Goal: Book appointment/travel/reservation

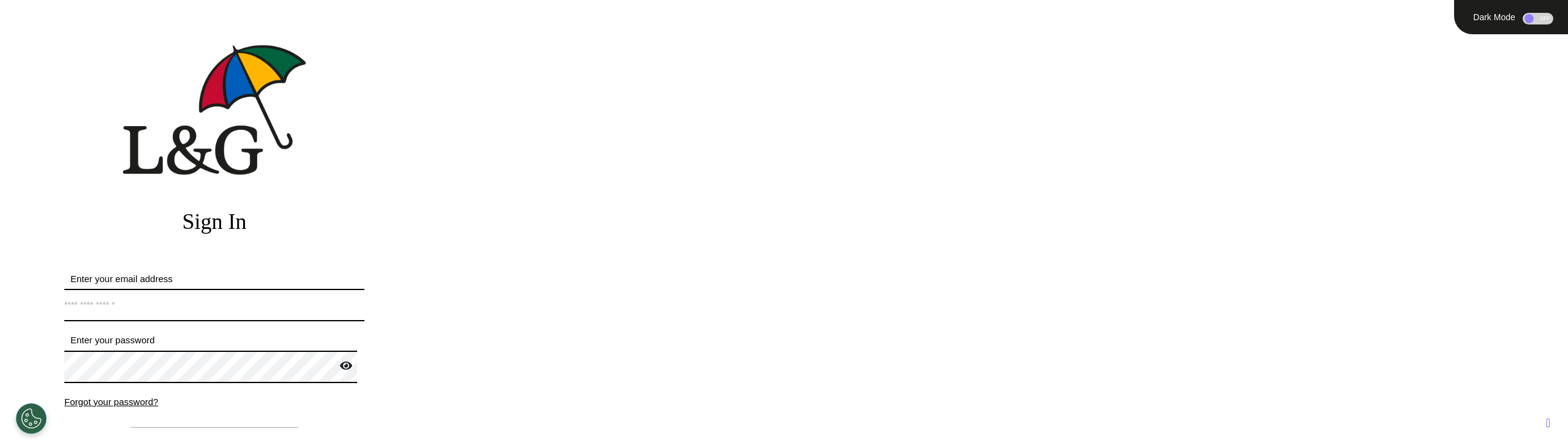
type input "**********"
click at [251, 278] on label "Enter your email address" at bounding box center [214, 280] width 300 height 14
click at [251, 289] on input "**********" at bounding box center [214, 305] width 300 height 32
click at [224, 298] on input "**********" at bounding box center [214, 305] width 300 height 32
click at [227, 306] on input "**********" at bounding box center [214, 305] width 300 height 32
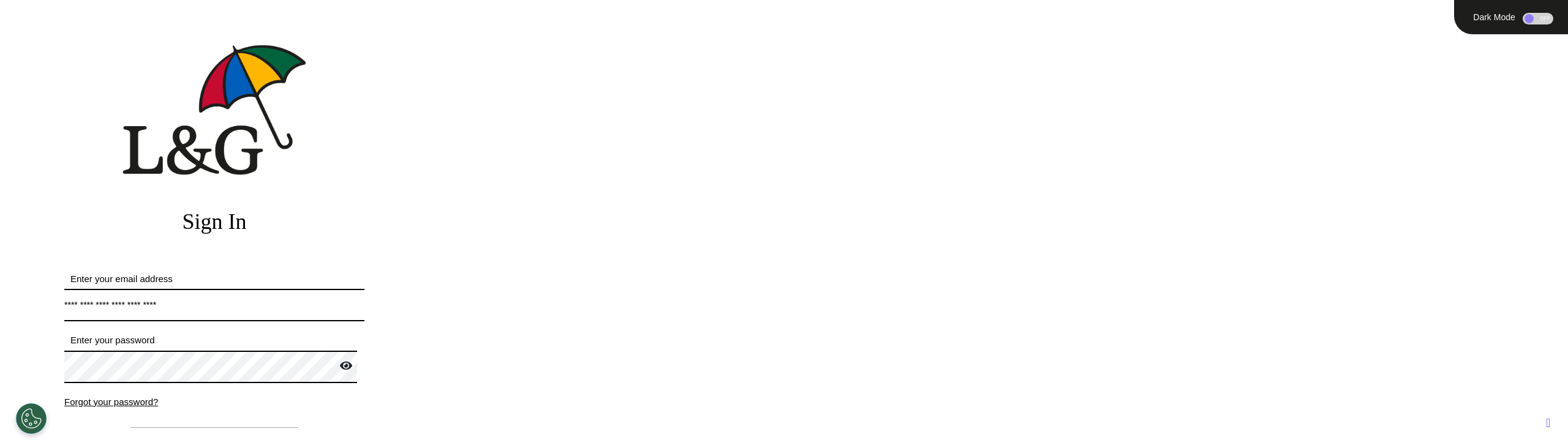
click at [302, 212] on h2 "Sign In" at bounding box center [214, 222] width 300 height 26
type input "**********"
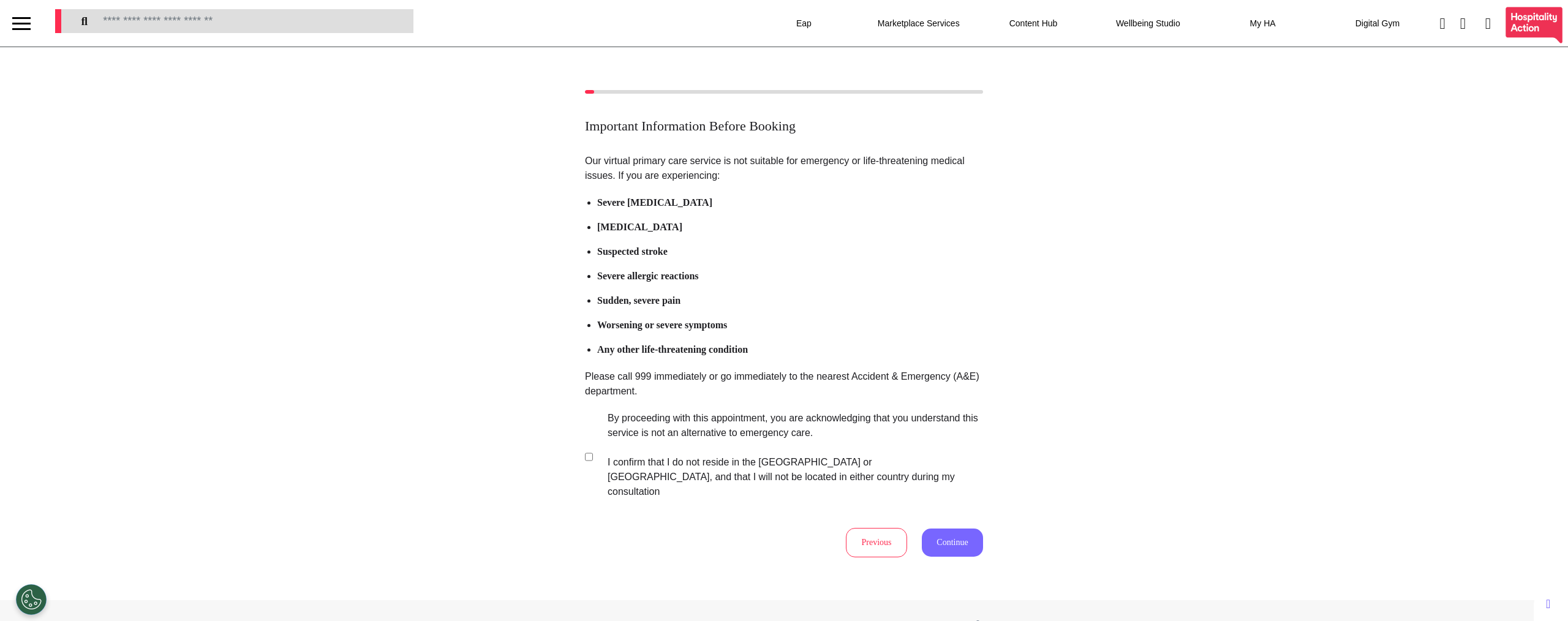
click at [933, 535] on button "Continue" at bounding box center [953, 542] width 61 height 28
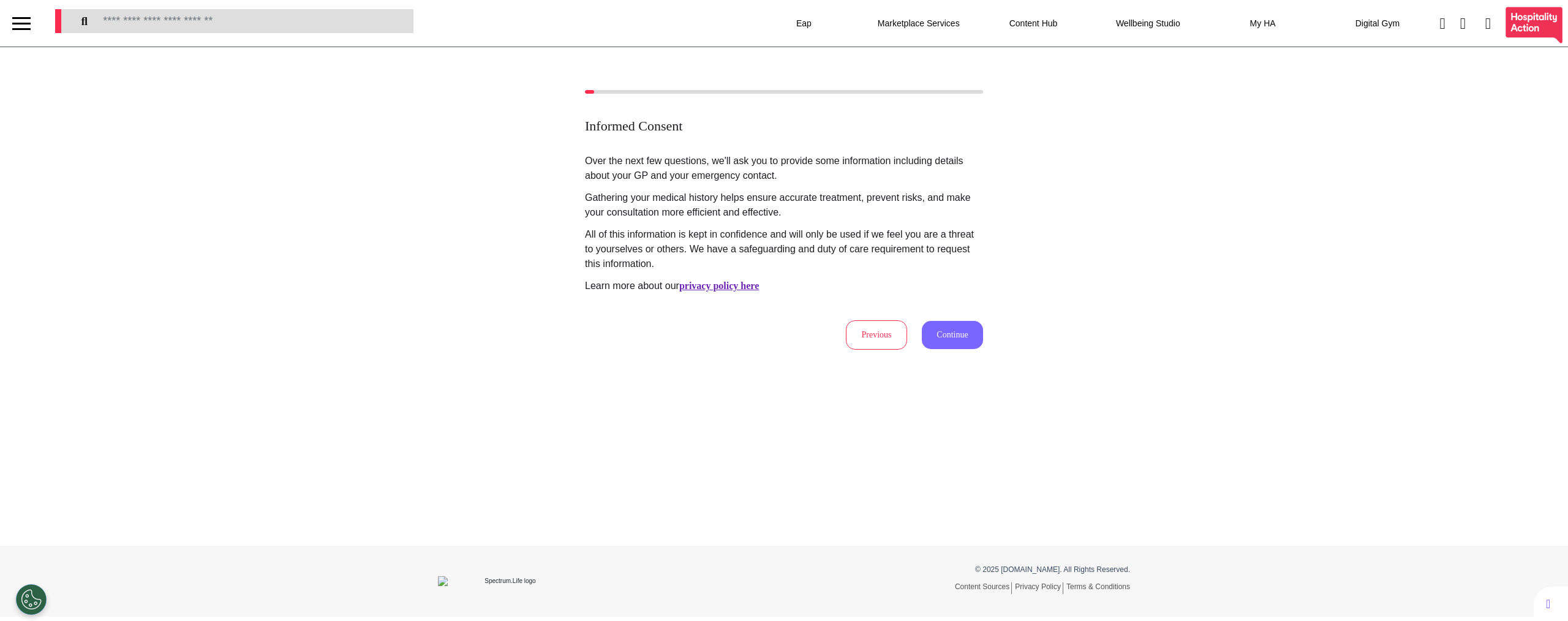
click at [939, 331] on button "Continue" at bounding box center [953, 335] width 61 height 28
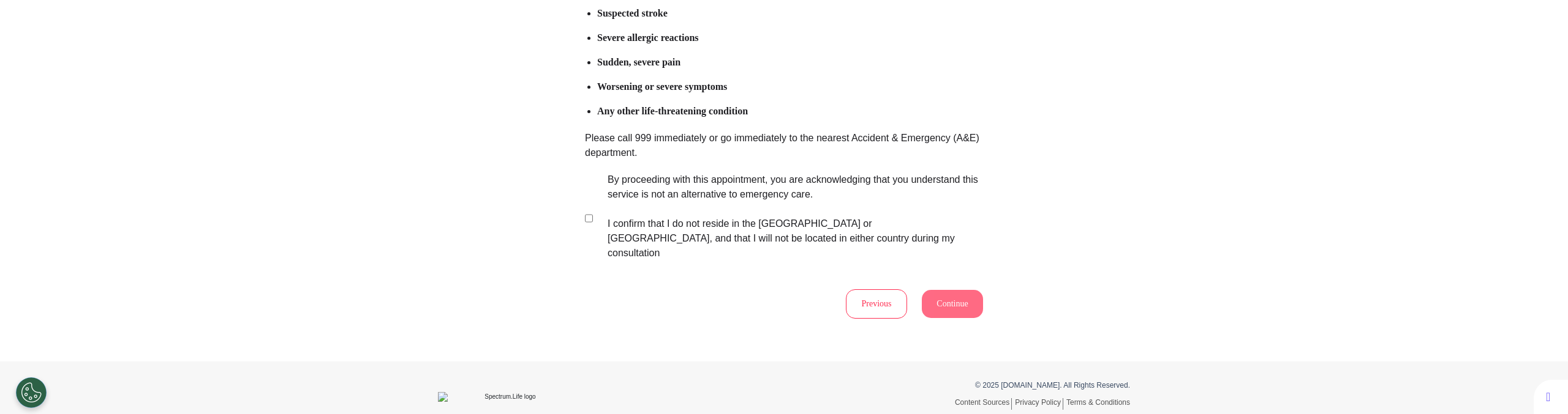
scroll to position [241, 0]
click at [927, 286] on button "Continue" at bounding box center [953, 300] width 61 height 28
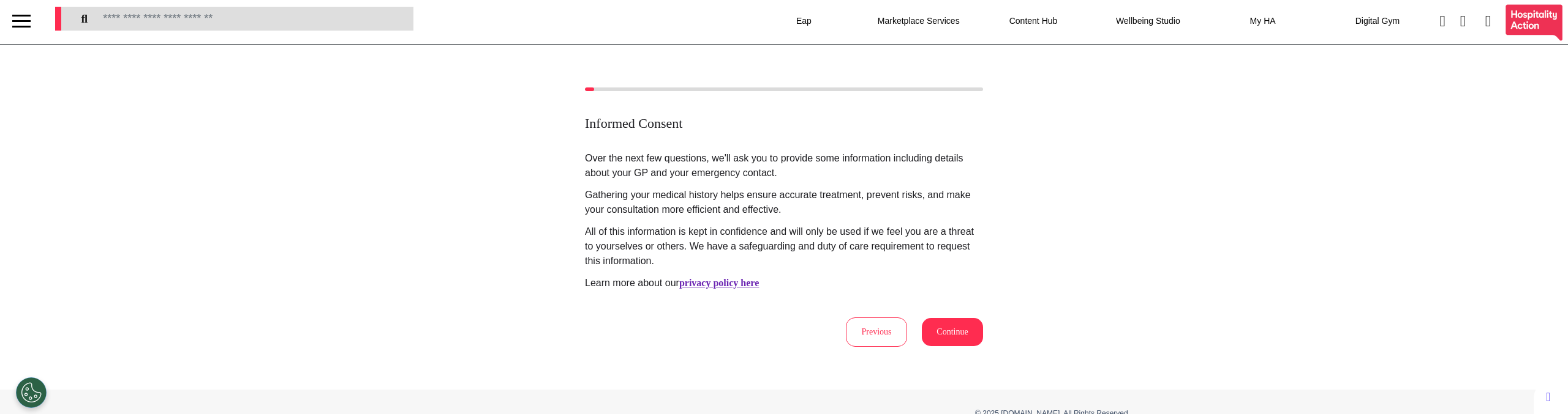
scroll to position [0, 0]
click at [720, 283] on u "privacy policy here" at bounding box center [719, 286] width 80 height 11
click at [952, 338] on button "Continue" at bounding box center [953, 335] width 61 height 28
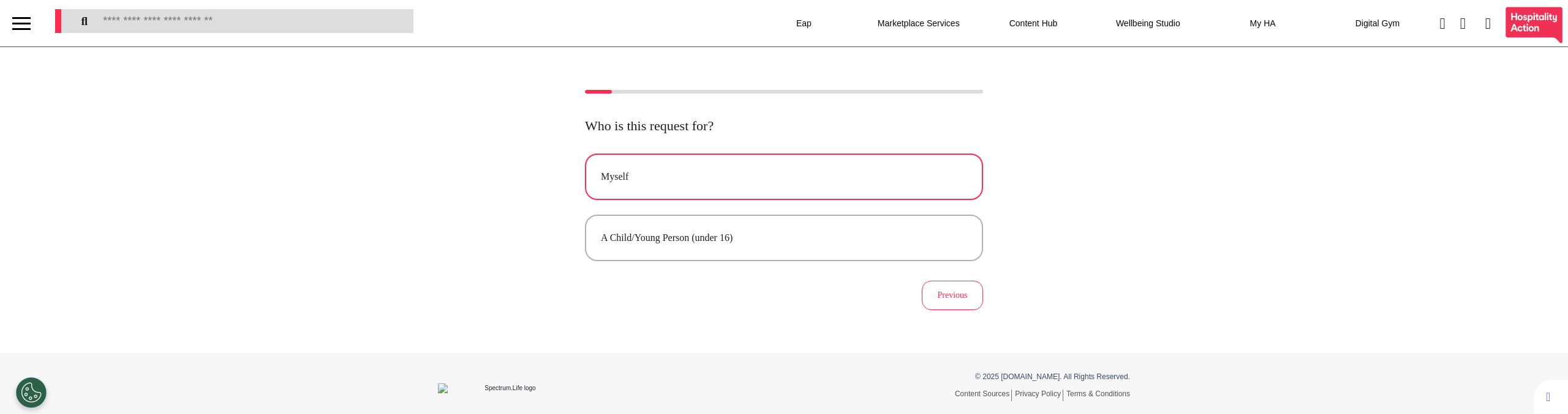
click at [716, 199] on button "Myself" at bounding box center [784, 176] width 398 height 47
select select "****"
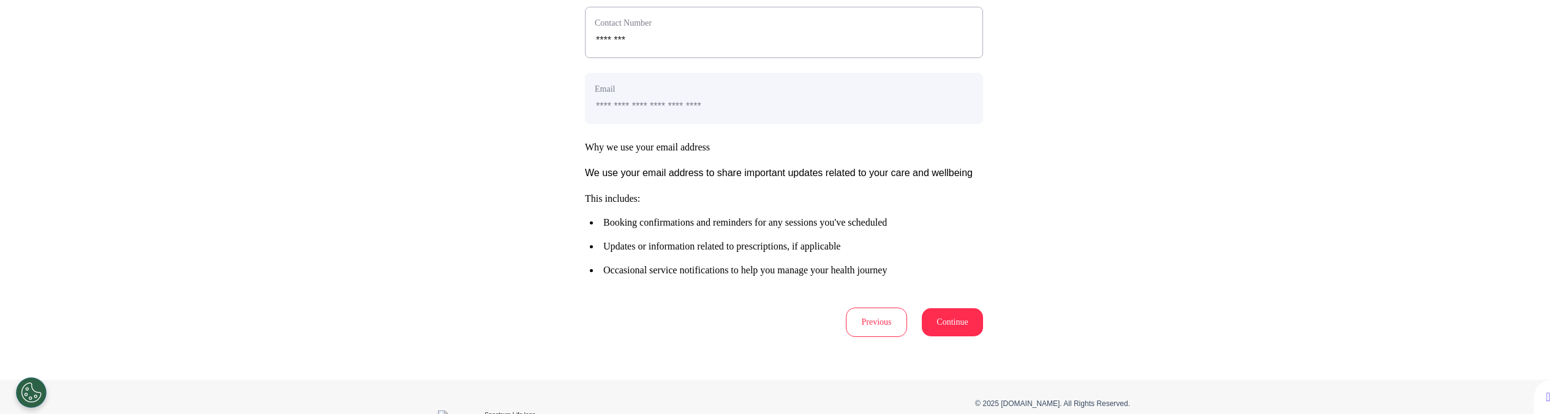
scroll to position [610, 0]
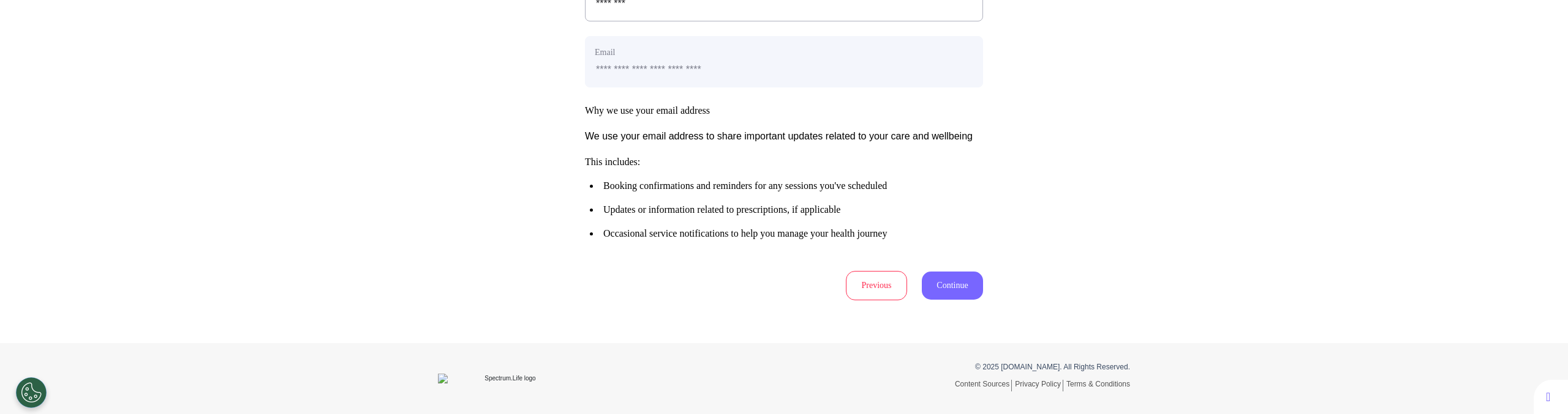
click at [950, 291] on button "Continue" at bounding box center [953, 286] width 61 height 28
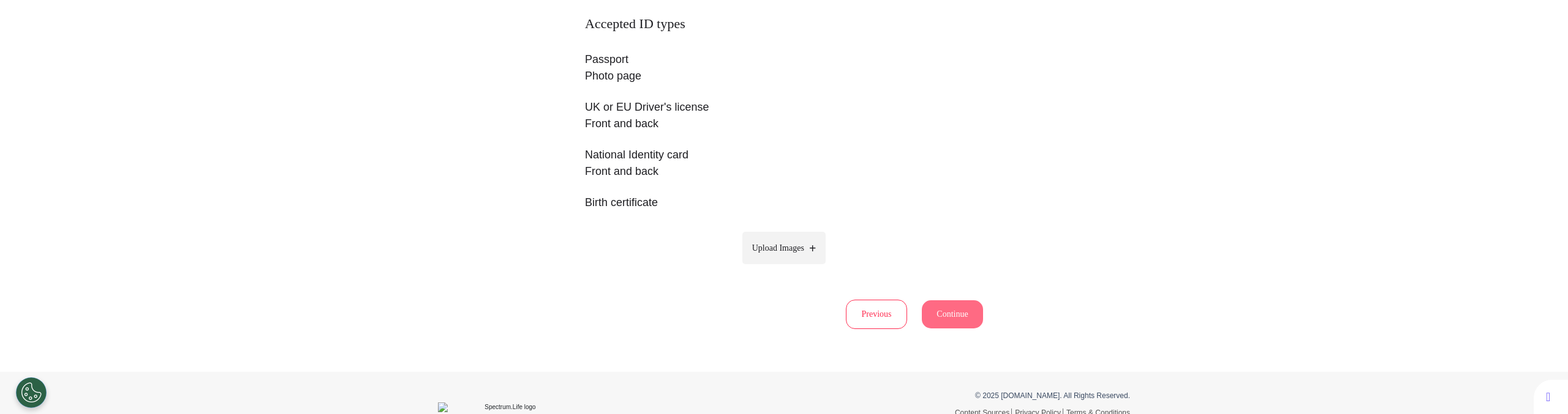
scroll to position [269, 0]
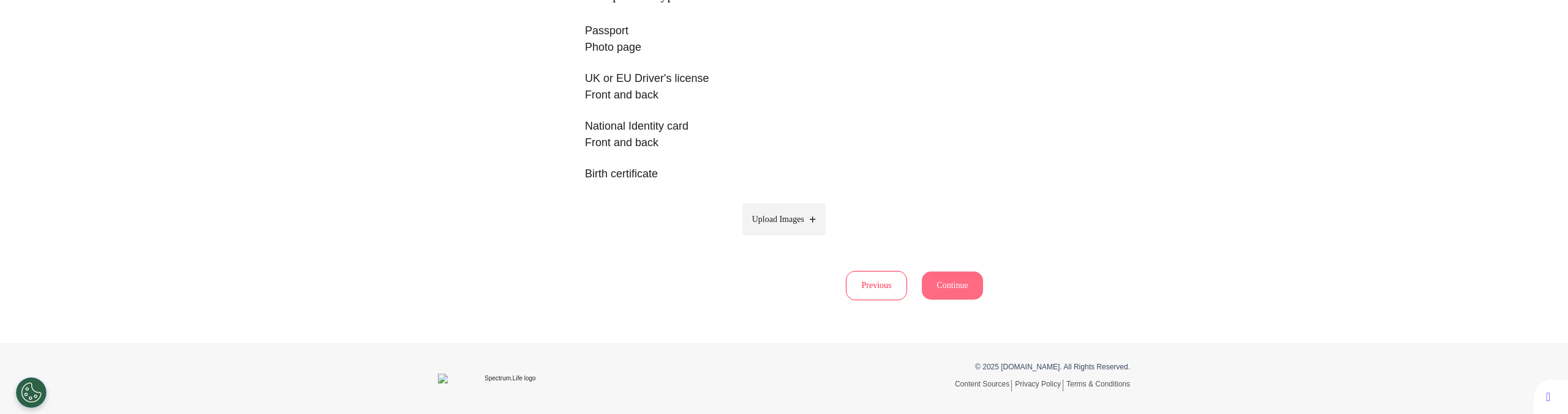
click at [760, 221] on span "Upload Images" at bounding box center [778, 219] width 52 height 13
click at [760, 238] on input "Upload Images" at bounding box center [784, 244] width 116 height 13
type input "**********"
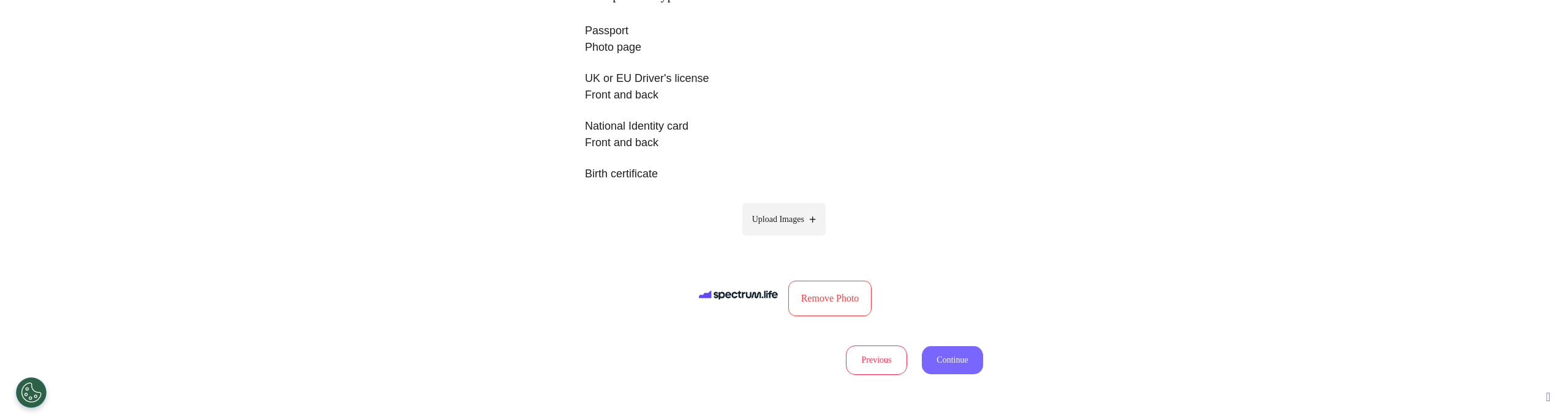
click at [937, 356] on button "Continue" at bounding box center [953, 360] width 61 height 28
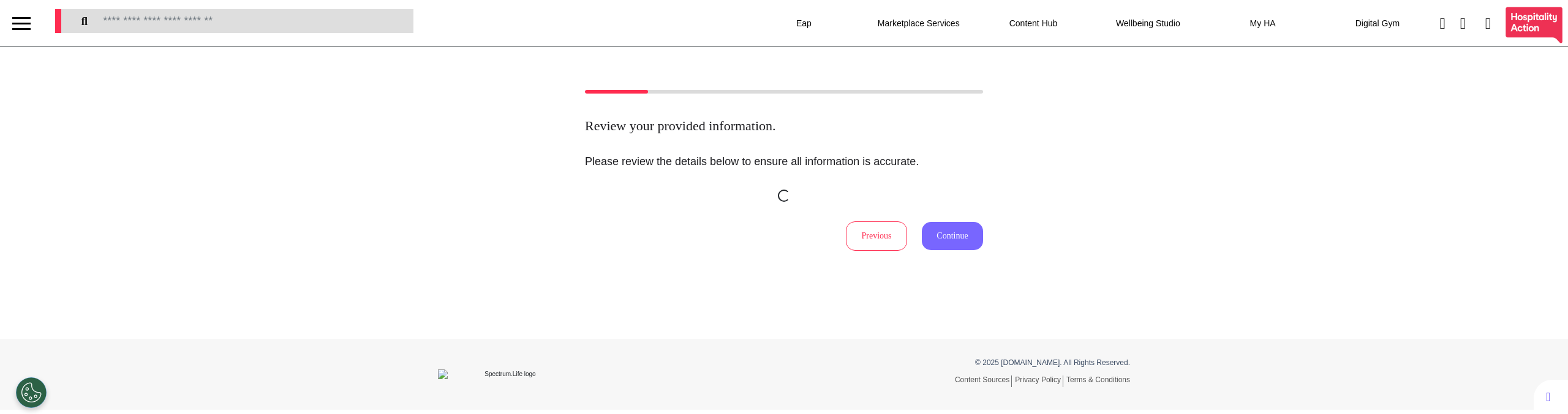
click at [944, 241] on button "Continue" at bounding box center [953, 236] width 61 height 28
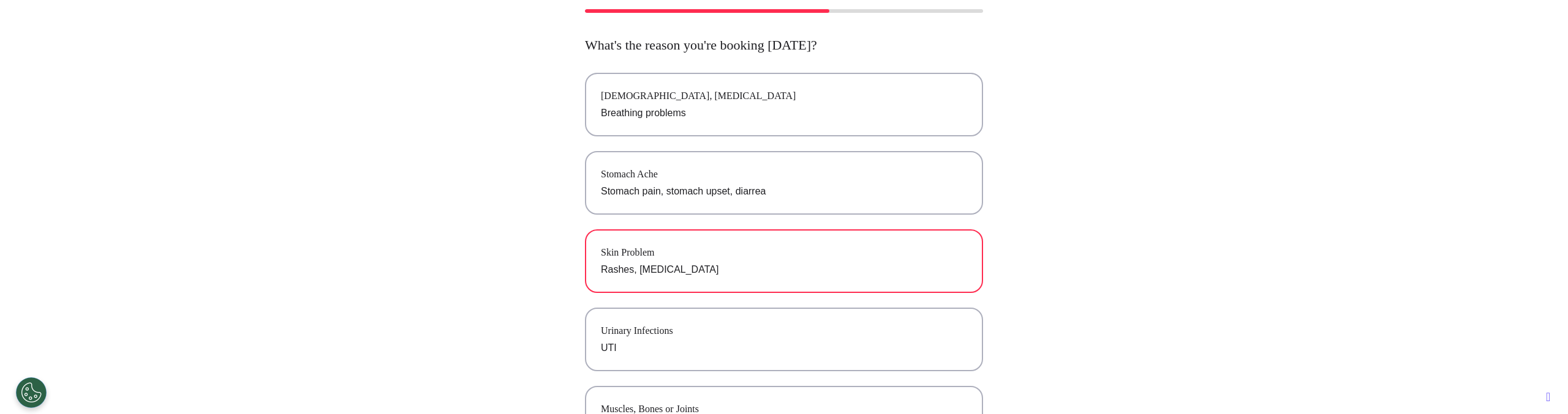
scroll to position [82, 0]
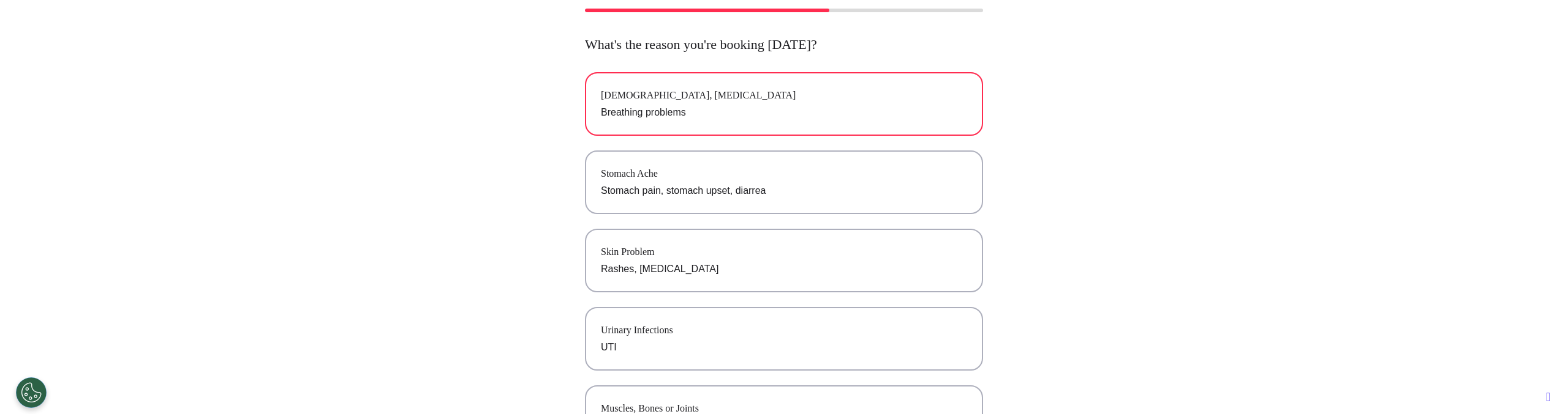
click at [698, 111] on p "Breathing problems" at bounding box center [784, 112] width 366 height 15
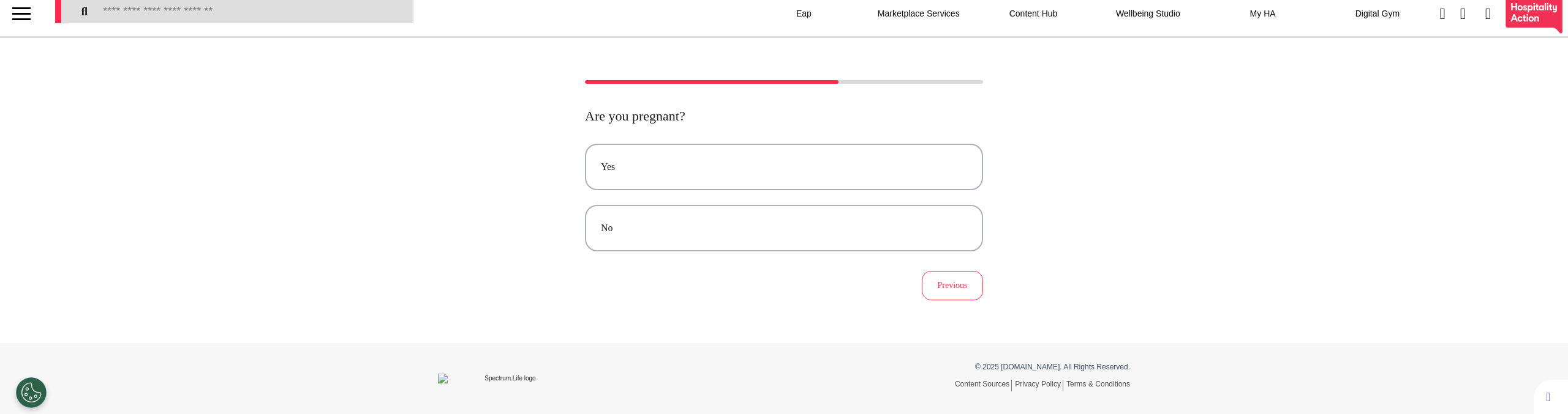
scroll to position [0, 0]
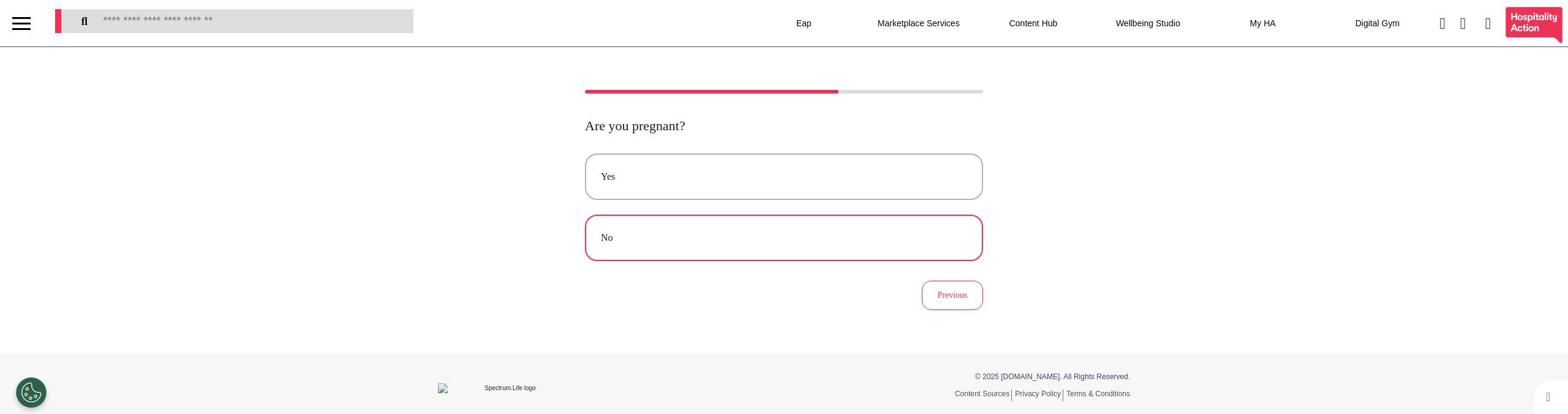
click at [722, 222] on button "No" at bounding box center [784, 238] width 398 height 47
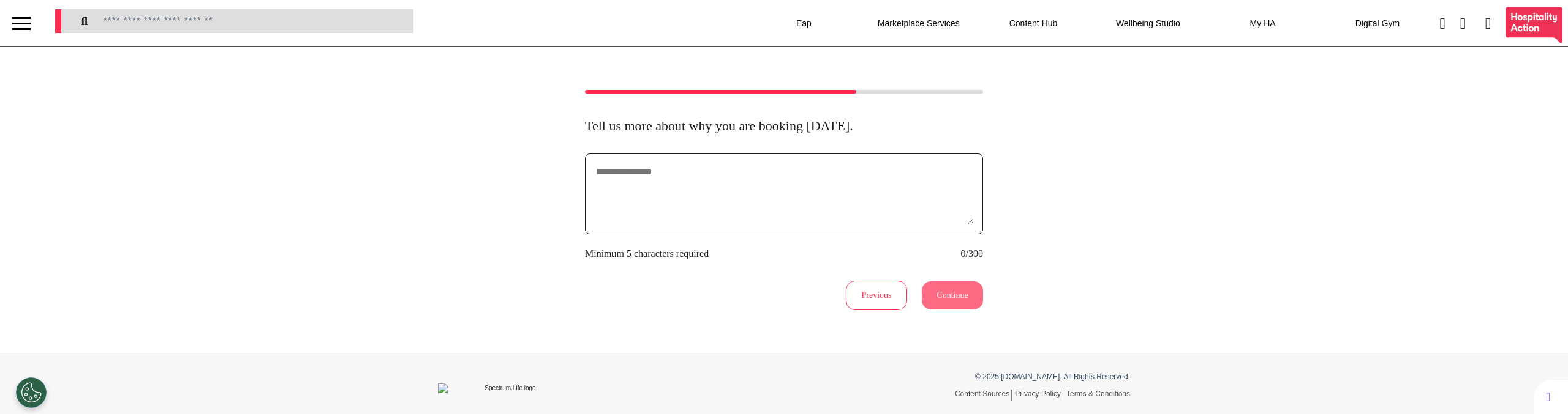
click at [713, 197] on textarea at bounding box center [784, 194] width 378 height 61
type textarea "**********"
click at [938, 290] on button "Continue" at bounding box center [953, 296] width 61 height 28
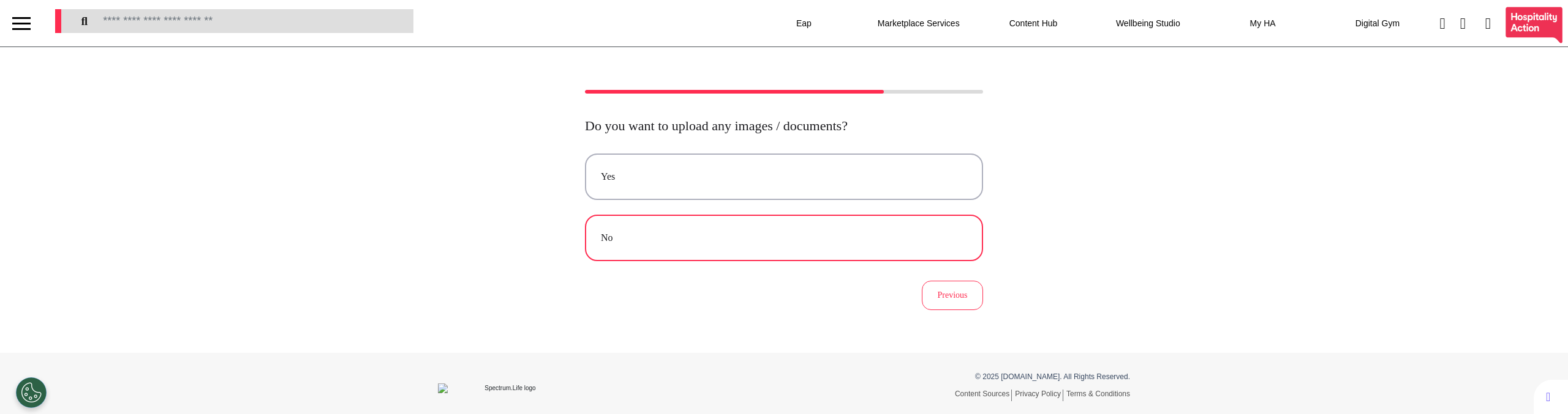
click at [717, 223] on button "No" at bounding box center [784, 238] width 398 height 47
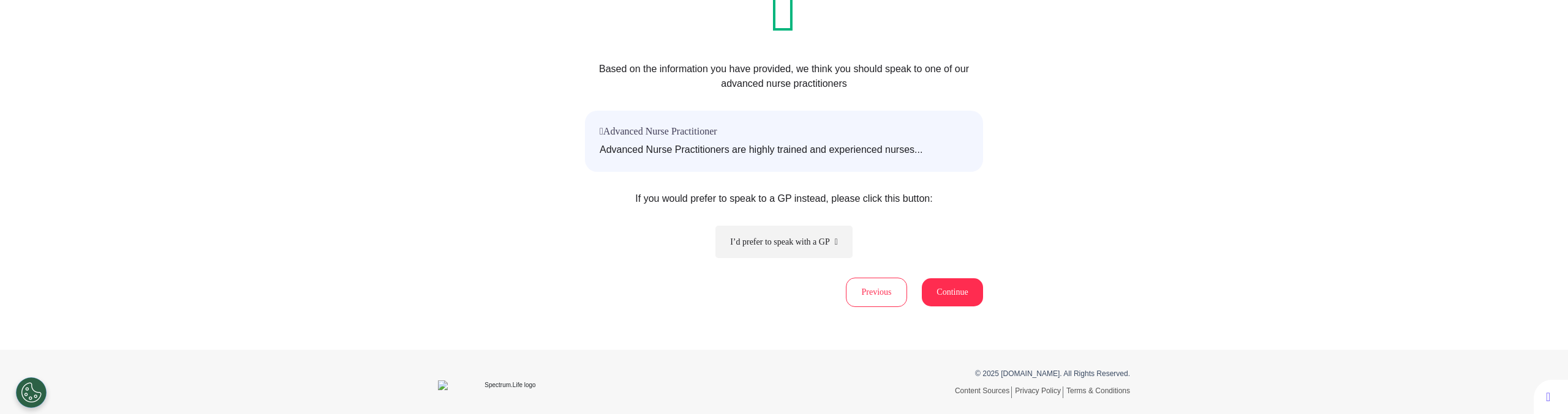
scroll to position [156, 0]
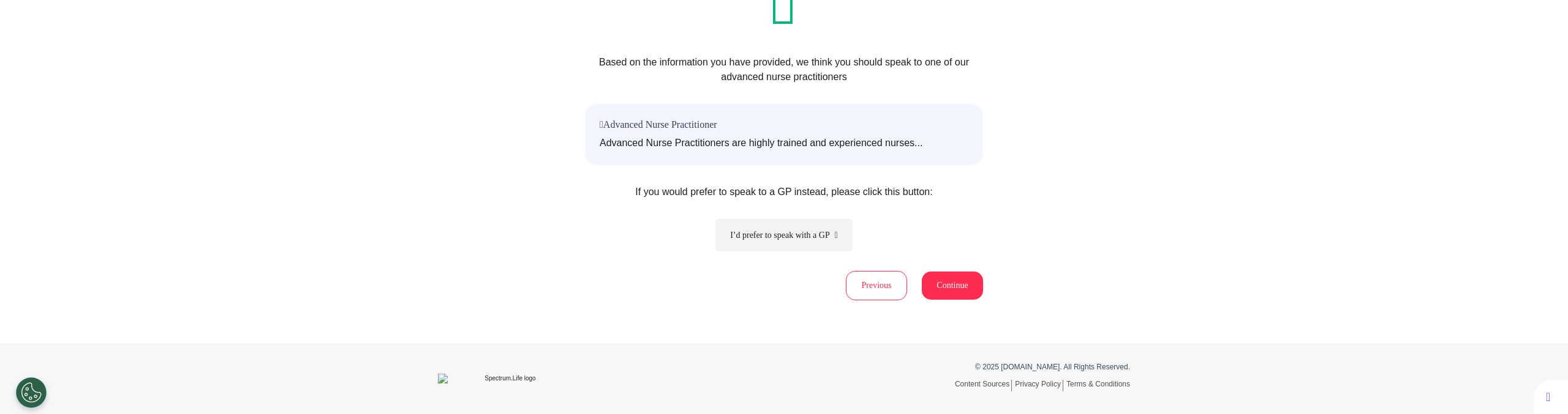
click at [768, 231] on button "I’d prefer to speak with a GP" at bounding box center [784, 235] width 137 height 32
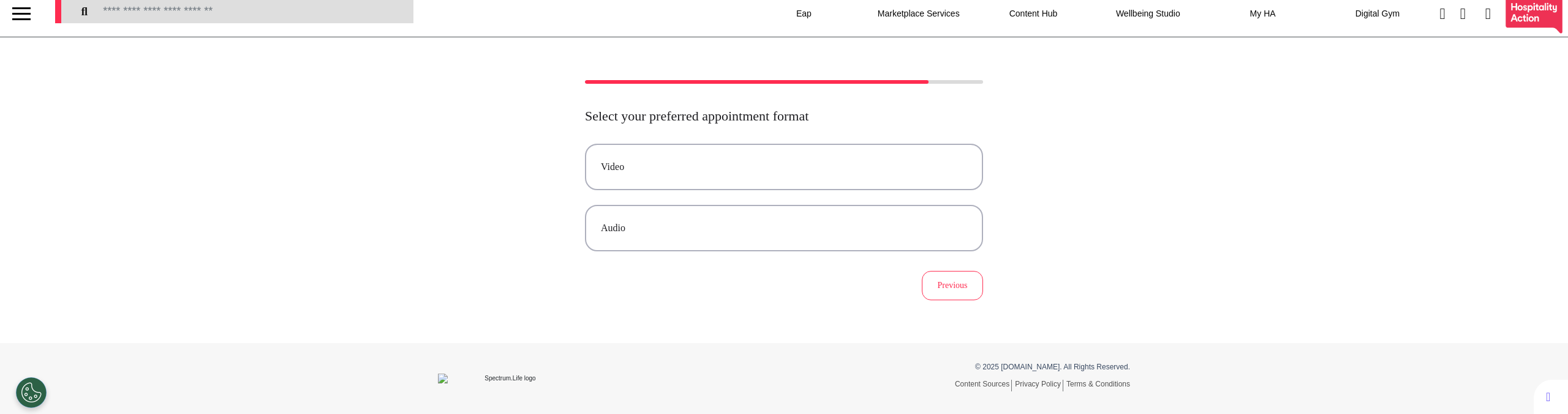
scroll to position [0, 0]
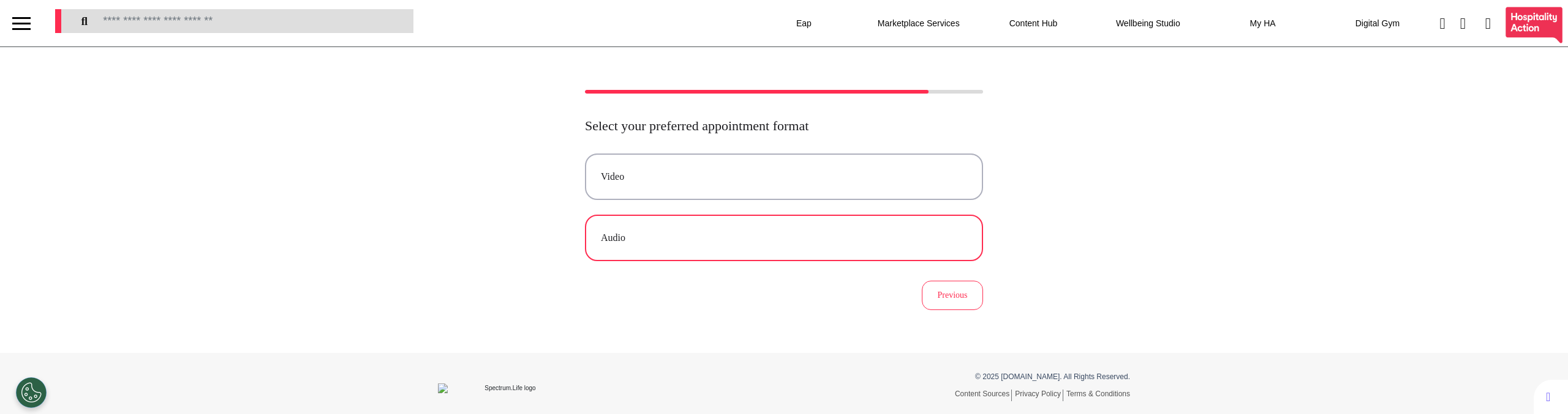
click at [765, 235] on div "Audio" at bounding box center [784, 238] width 366 height 15
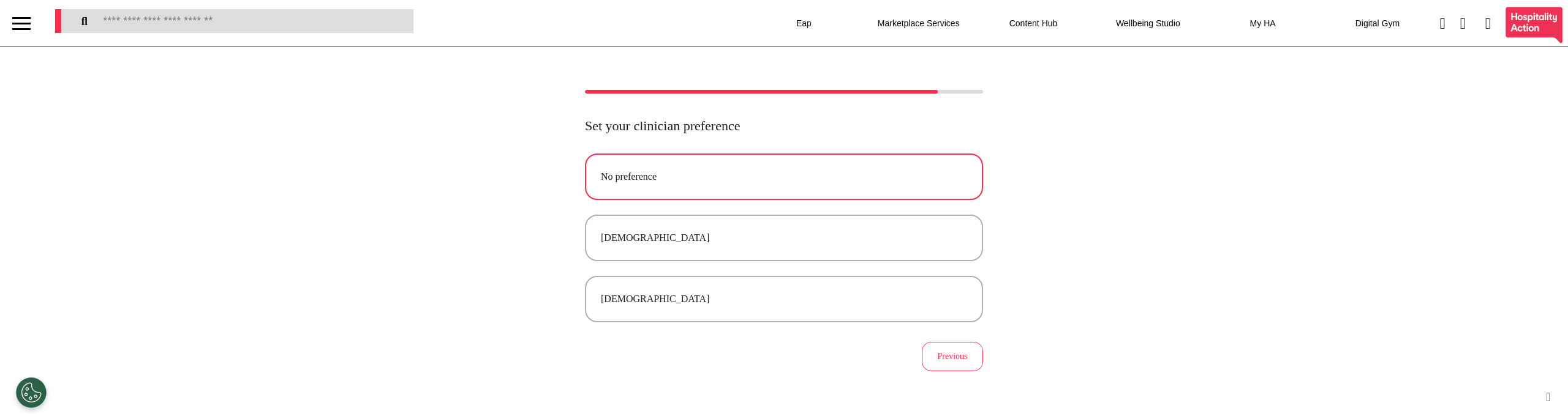
click at [673, 195] on button "No preference" at bounding box center [784, 176] width 398 height 47
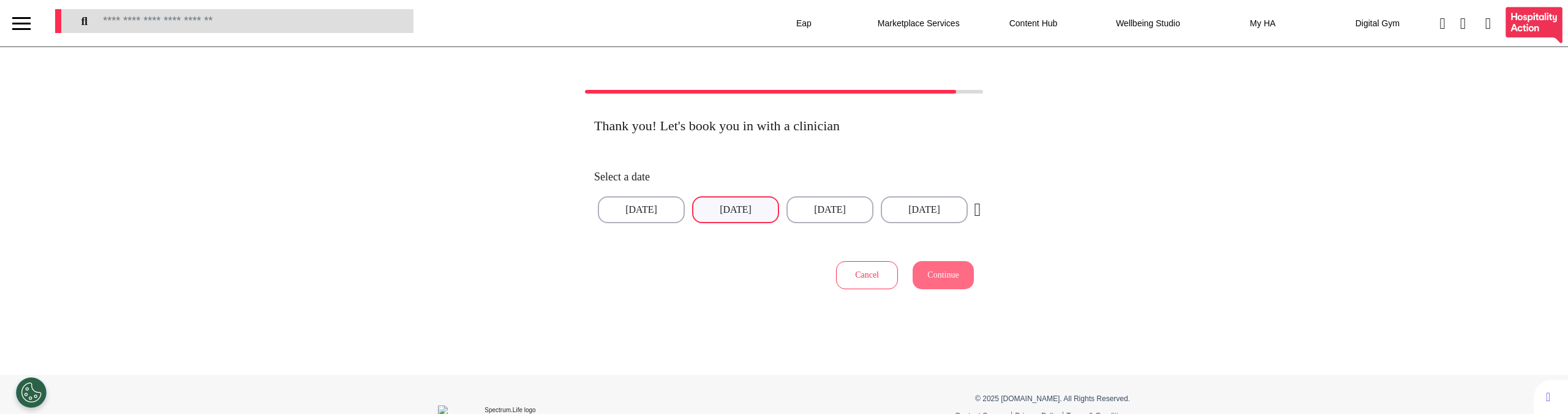
click at [737, 207] on button "18 Sep 2025" at bounding box center [735, 209] width 87 height 27
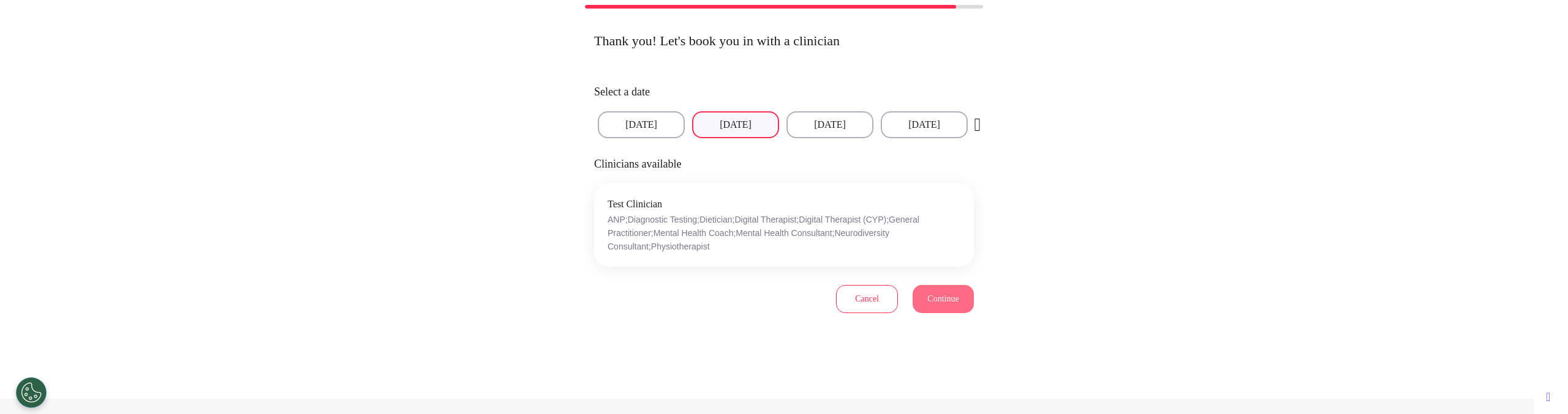
scroll to position [117, 0]
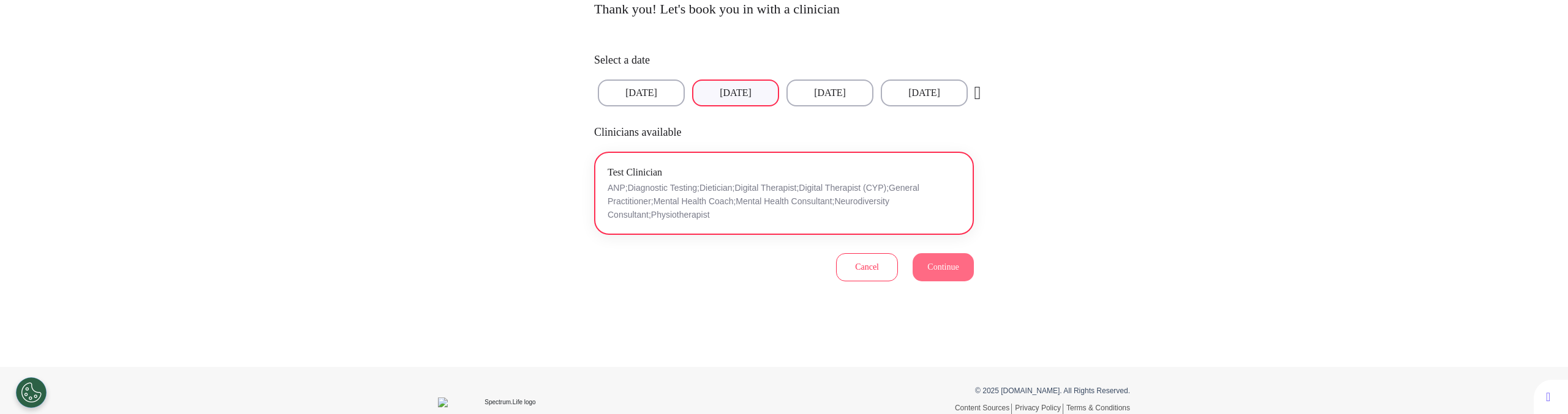
click at [736, 214] on p "ANP;Diagnostic Testing;Dietician;Digital Therapist;Digital Therapist (CYP);Gene…" at bounding box center [784, 201] width 352 height 40
click at [939, 273] on button "Continue" at bounding box center [943, 267] width 61 height 28
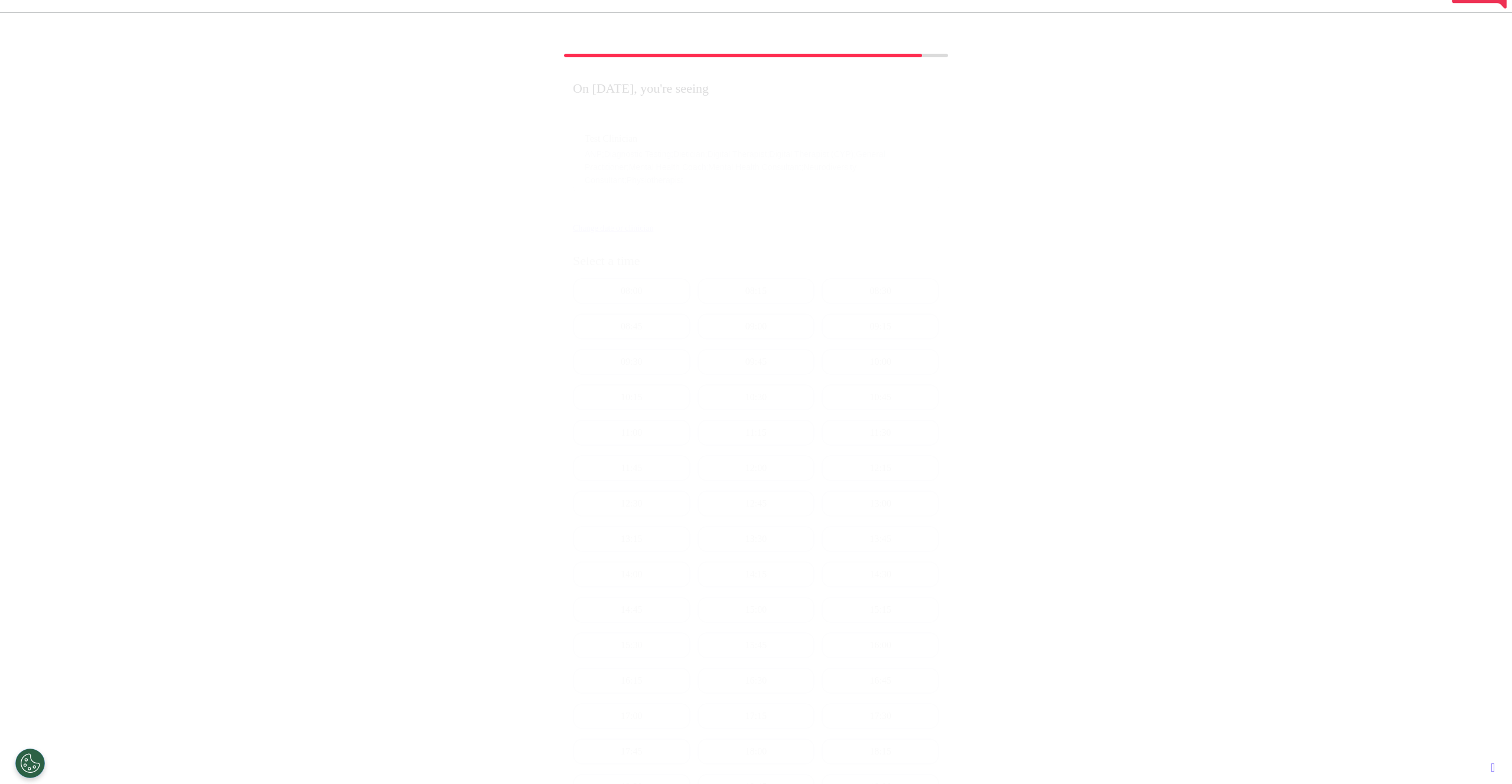
scroll to position [0, 0]
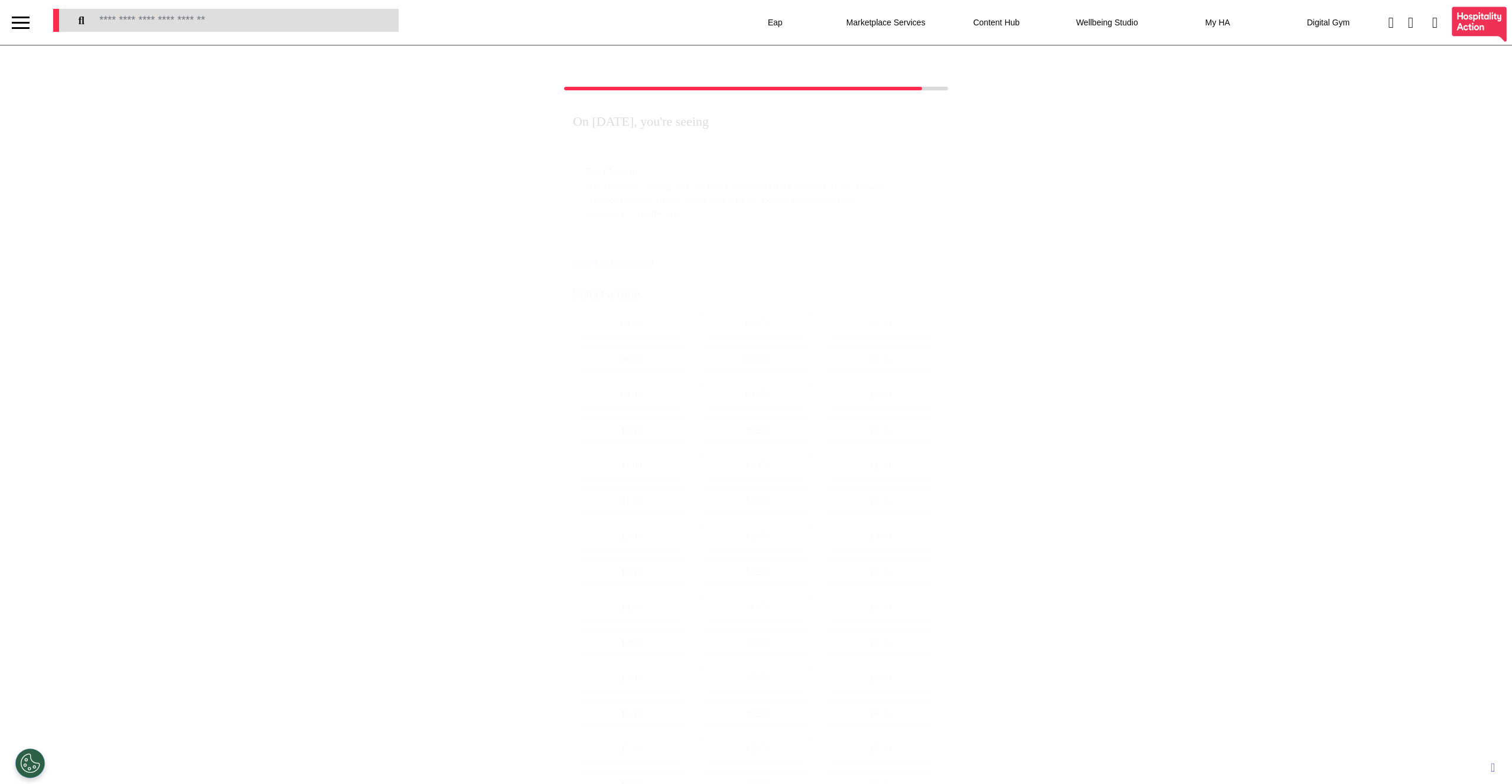
click at [1154, 215] on div "On 18 Sep 2025, you're seeing Test Clinician ANP;Diagnostic Testing;Dietician;D…" at bounding box center [756, 537] width 1512 height 901
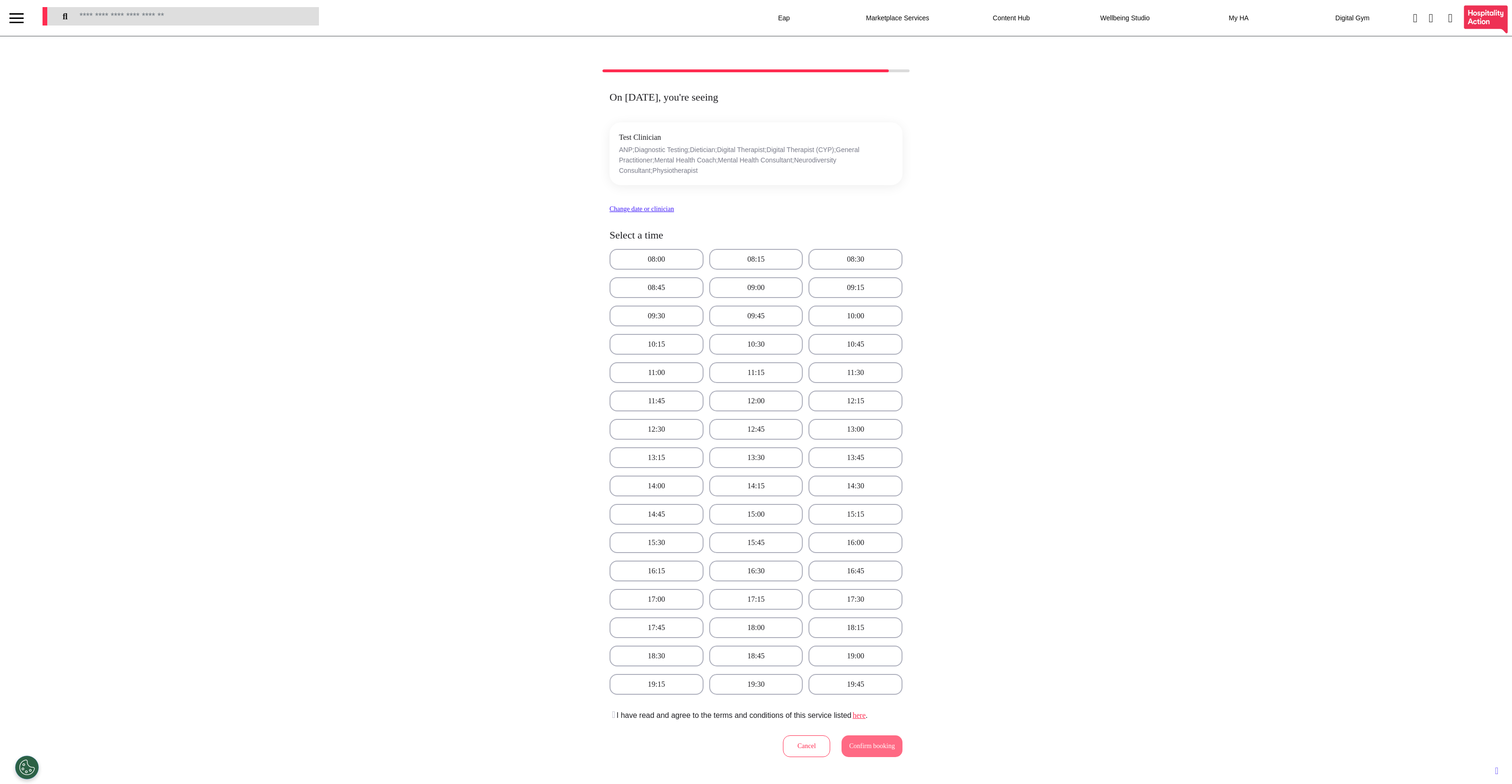
click at [334, 247] on div "On 18 Sep 2025, you're seeing Test Clinician ANP;Diagnostic Testing;Dietician;D…" at bounding box center [756, 430] width 1512 height 721
click at [866, 322] on link "here" at bounding box center [859, 716] width 14 height 8
click at [1209, 233] on div "On 18 Sep 2025, you're seeing Test Clinician ANP;Diagnostic Testing;Dietician;D…" at bounding box center [756, 430] width 1512 height 721
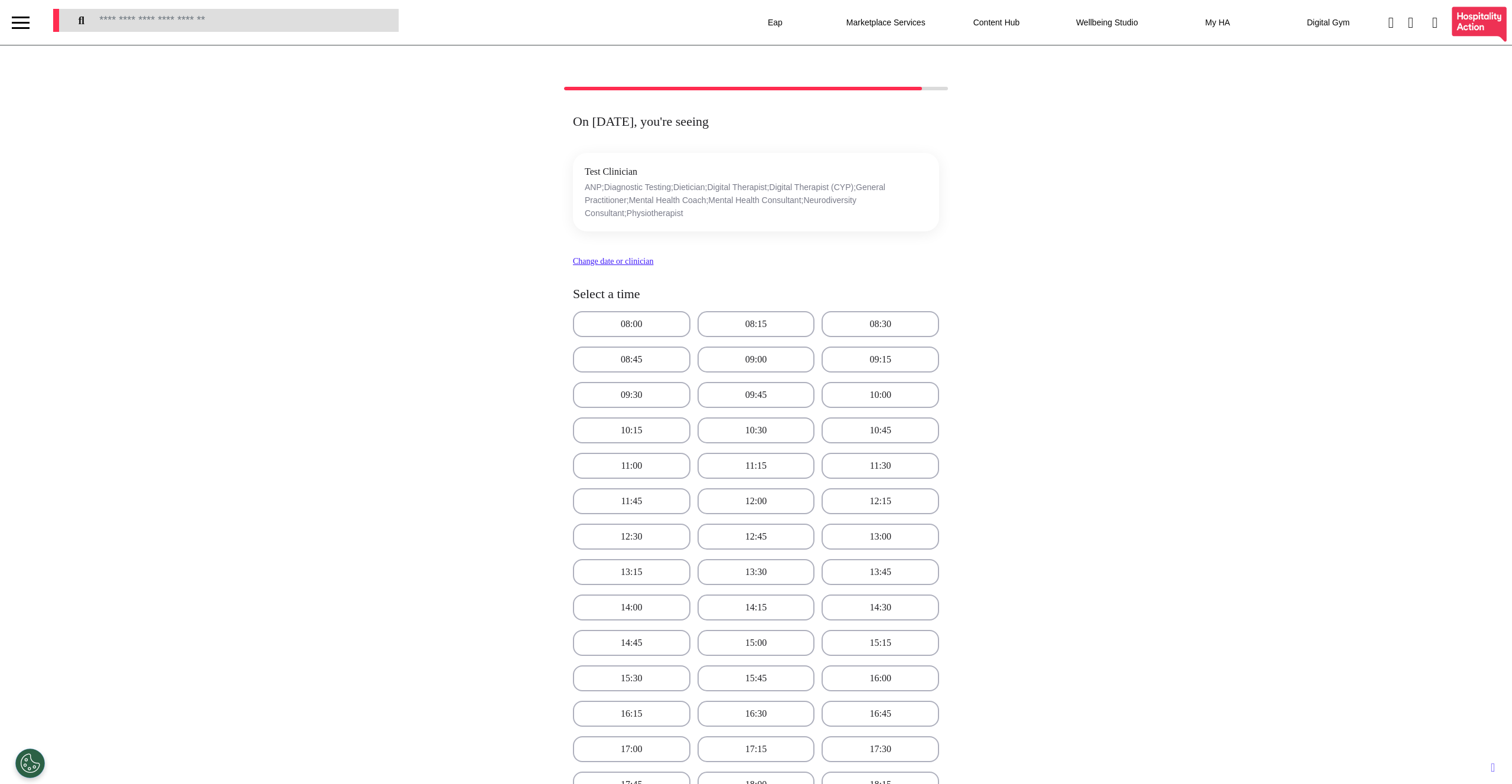
click at [264, 275] on div "On 18 Sep 2025, you're seeing Test Clinician ANP;Diagnostic Testing;Dietician;D…" at bounding box center [756, 537] width 1512 height 901
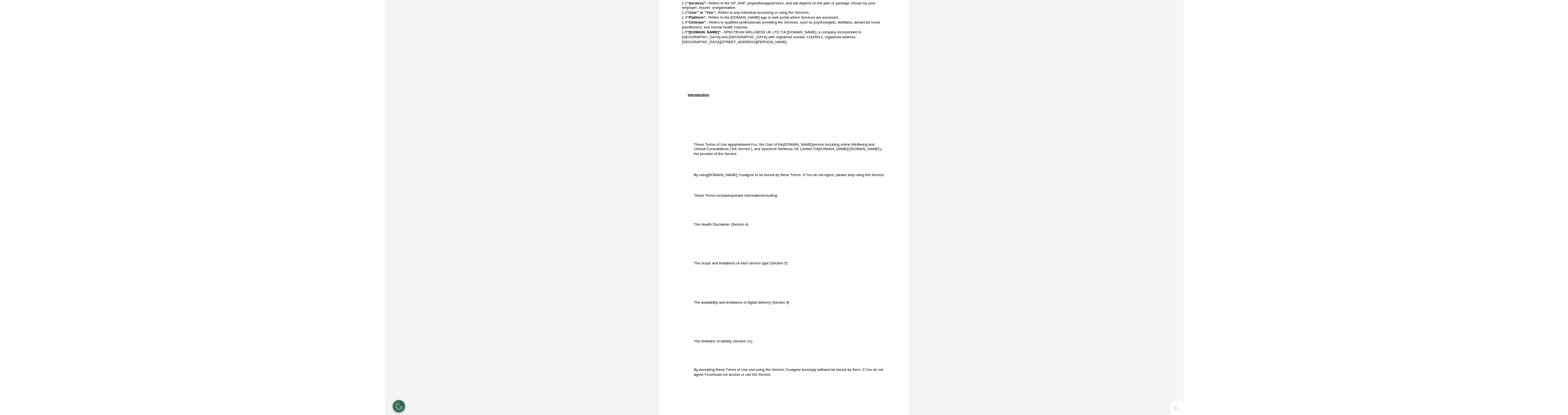
scroll to position [305, 0]
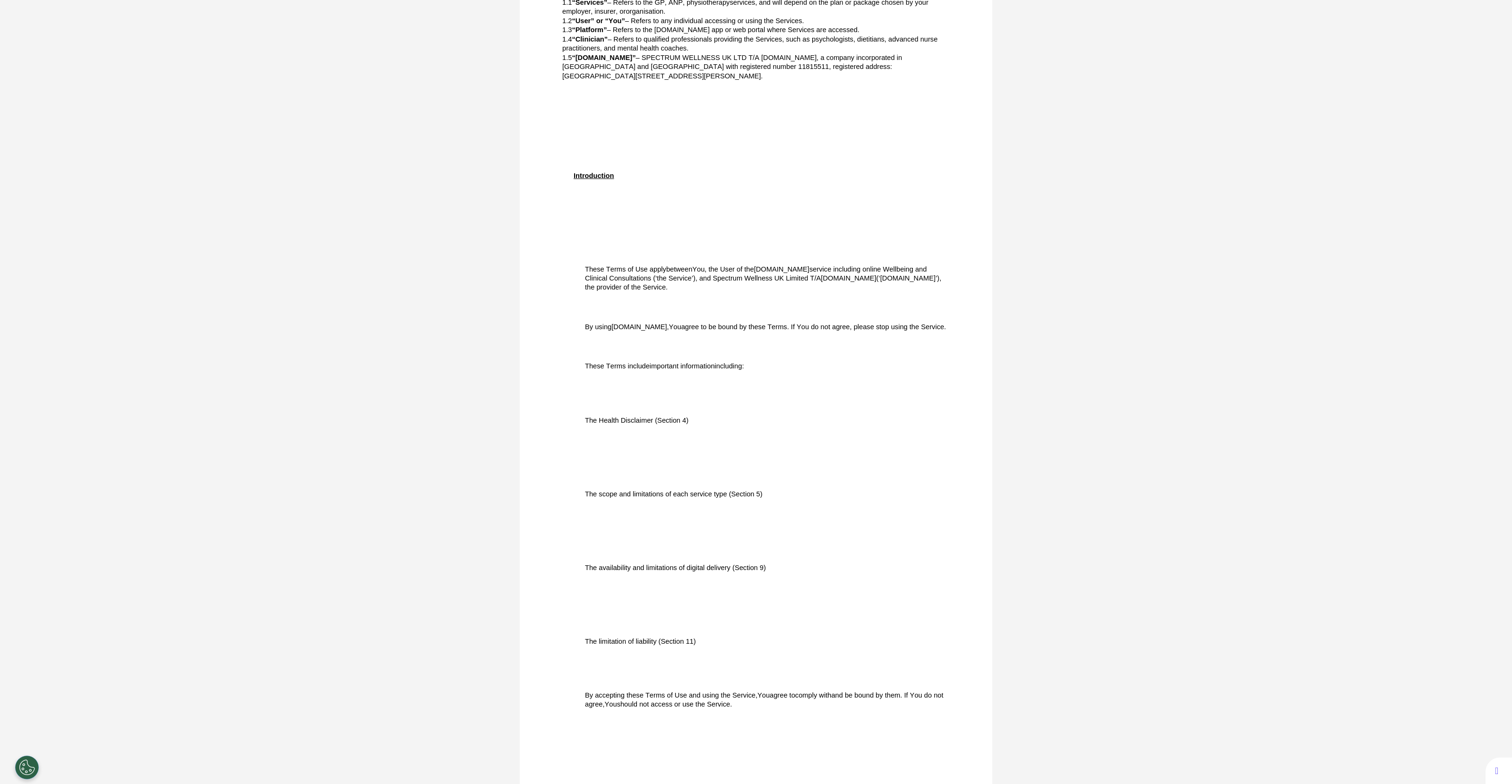
click at [638, 353] on div "These Terms include important information including:" at bounding box center [755, 366] width 387 height 26
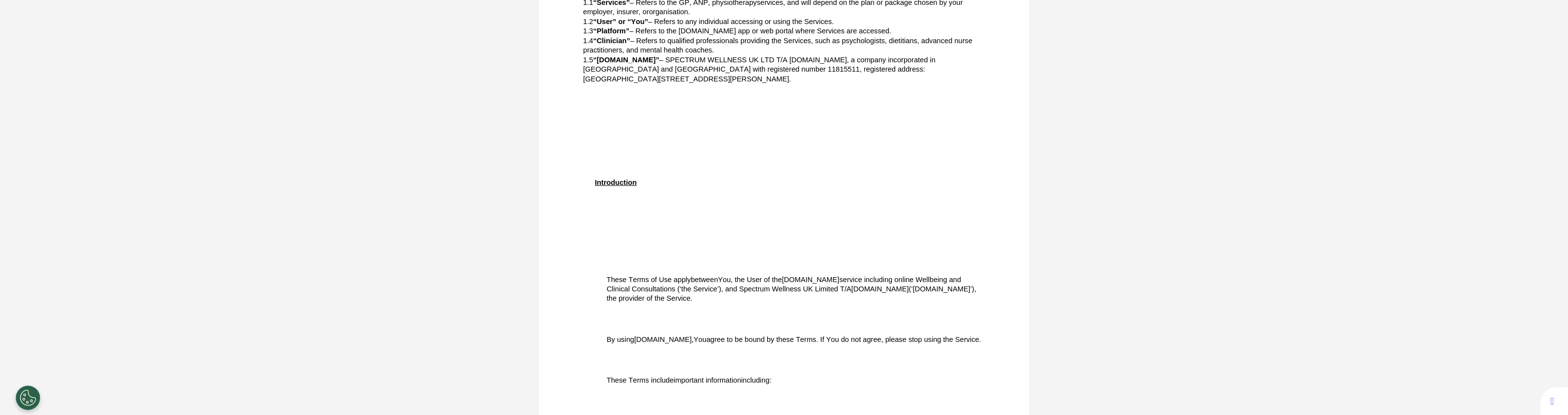
click at [774, 312] on div "Terms of Use for Service 1. Definitions 1.1 “Services” – Refers to the GP, ANP,…" at bounding box center [783, 314] width 402 height 962
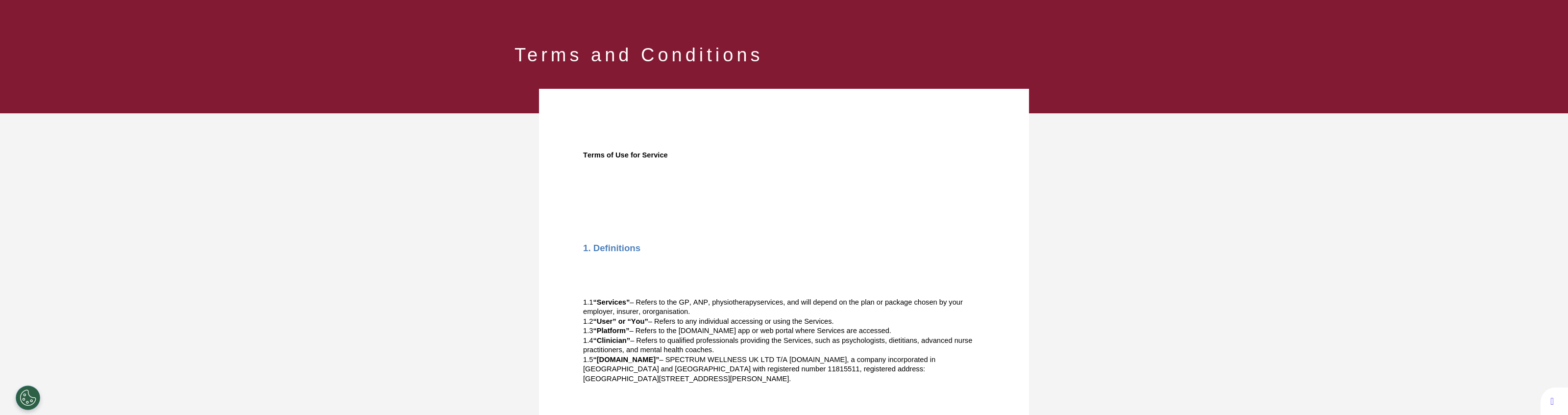
scroll to position [0, 0]
